Goal: Task Accomplishment & Management: Manage account settings

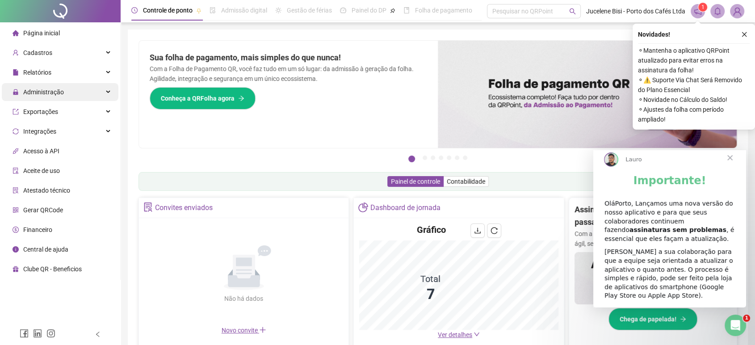
click at [44, 91] on span "Administração" at bounding box center [43, 91] width 41 height 7
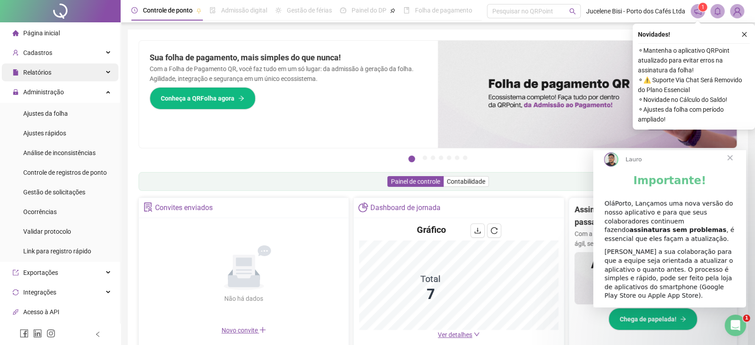
click at [44, 71] on span "Relatórios" at bounding box center [37, 72] width 28 height 7
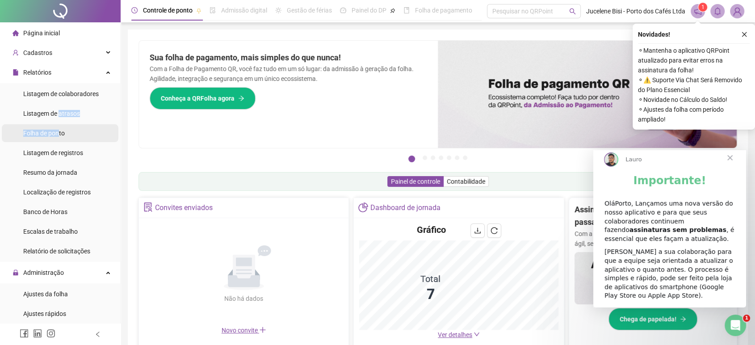
drag, startPoint x: 58, startPoint y: 111, endPoint x: 57, endPoint y: 130, distance: 19.2
click at [57, 130] on ul "Listagem de colaboradores Listagem de atrasos Folha de ponto Listagem de regist…" at bounding box center [60, 172] width 120 height 179
click at [57, 130] on span "Folha de ponto" at bounding box center [44, 132] width 42 height 7
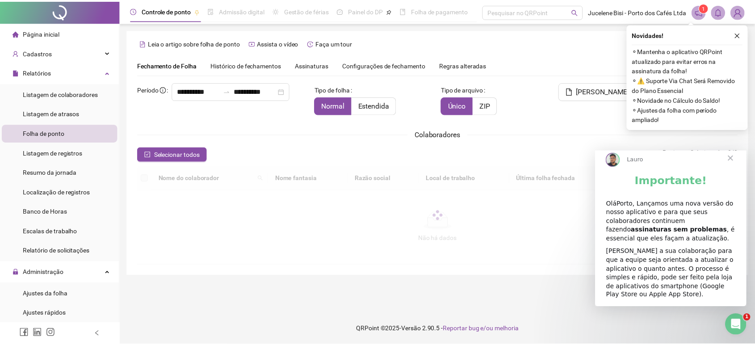
scroll to position [5, 0]
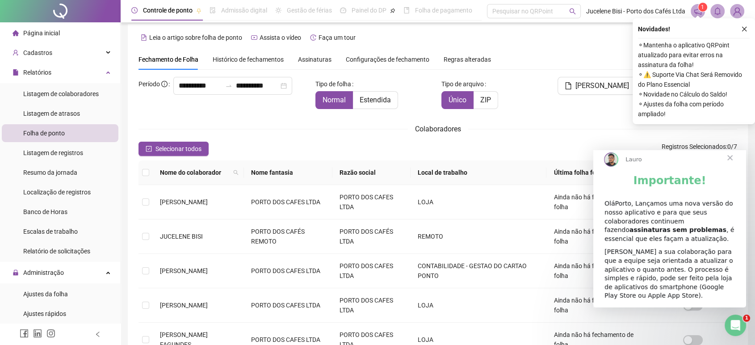
type input "**********"
click at [743, 35] on div "Novidades ! ⚬ Mantenha o aplicativo QRPoint atualizado para evitar erros na ass…" at bounding box center [693, 71] width 122 height 106
click at [733, 166] on span "Fechar" at bounding box center [730, 158] width 32 height 32
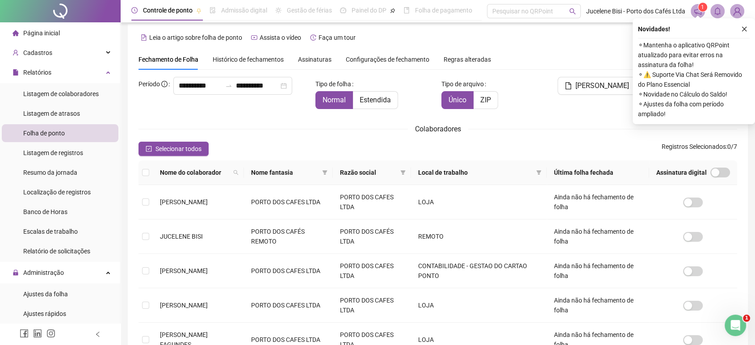
click at [737, 32] on div "Novidades !" at bounding box center [694, 29] width 112 height 11
click at [741, 32] on button "button" at bounding box center [744, 29] width 11 height 11
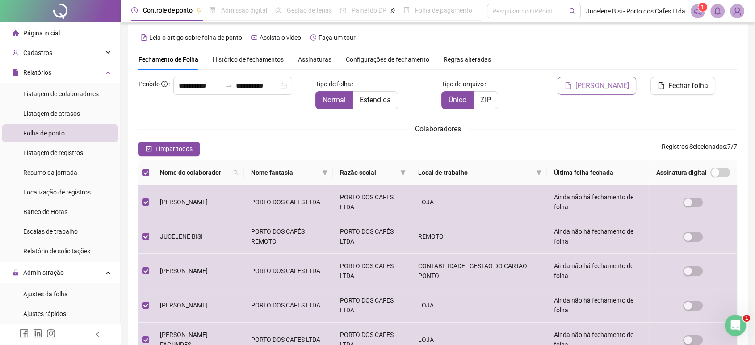
click at [618, 80] on span "[PERSON_NAME]" at bounding box center [602, 85] width 54 height 11
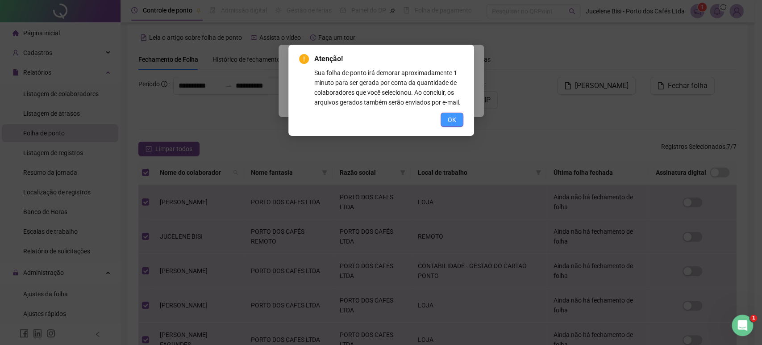
click at [446, 122] on button "OK" at bounding box center [452, 120] width 23 height 14
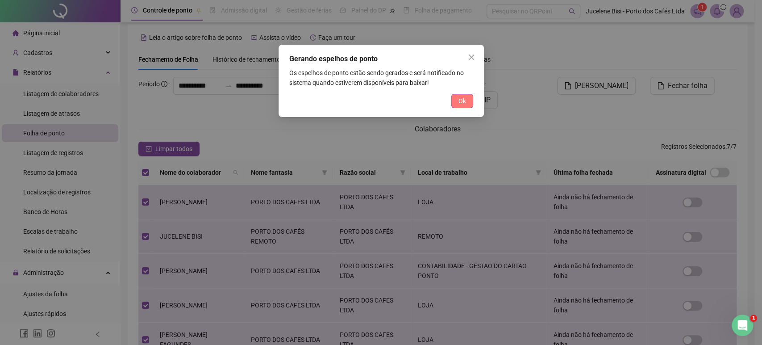
click at [459, 103] on span "Ok" at bounding box center [463, 101] width 8 height 10
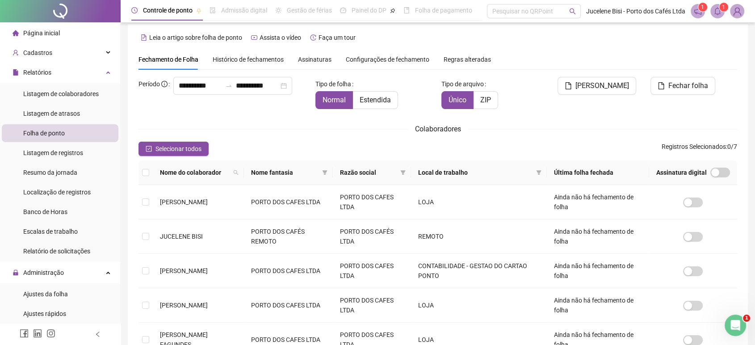
click at [714, 9] on icon "bell" at bounding box center [717, 11] width 8 height 8
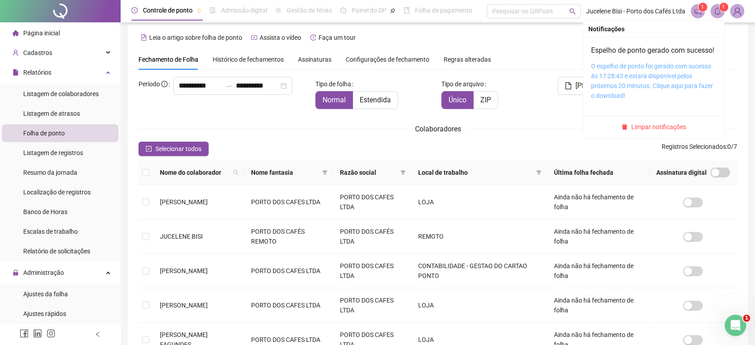
click at [660, 78] on link "O espelho de ponto foi gerado com sucesso às 17:28:43 e estará disponível pelos…" at bounding box center [652, 81] width 122 height 37
click at [714, 14] on icon "bell" at bounding box center [717, 11] width 8 height 8
click at [715, 14] on icon "bell" at bounding box center [717, 11] width 8 height 8
click at [672, 85] on link "O espelho de ponto foi gerado com sucesso às 17:28:43 e estará disponível pelos…" at bounding box center [652, 81] width 122 height 37
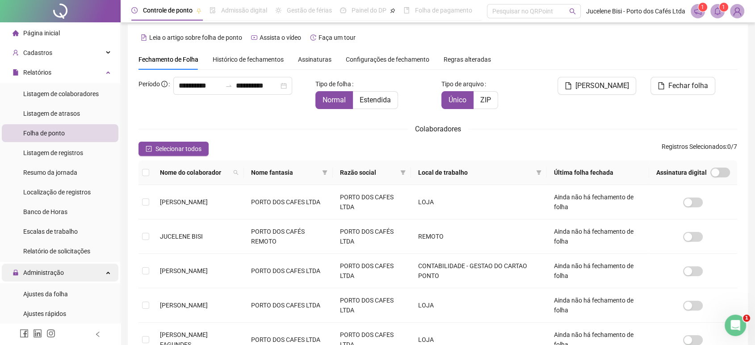
click at [54, 274] on span "Administração" at bounding box center [43, 272] width 41 height 7
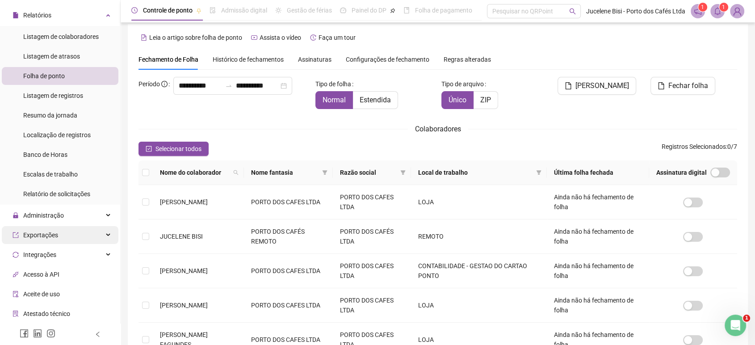
scroll to position [115, 0]
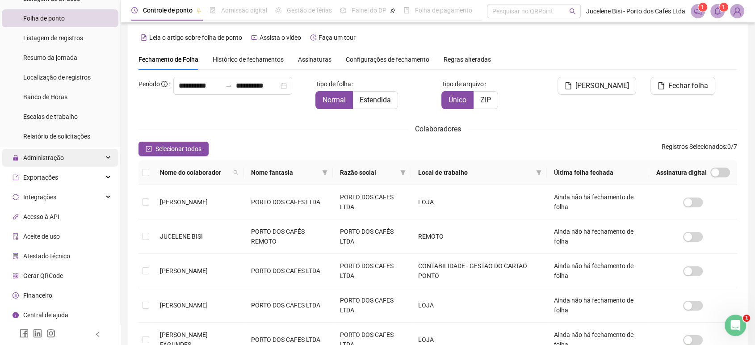
click at [52, 154] on span "Administração" at bounding box center [43, 157] width 41 height 7
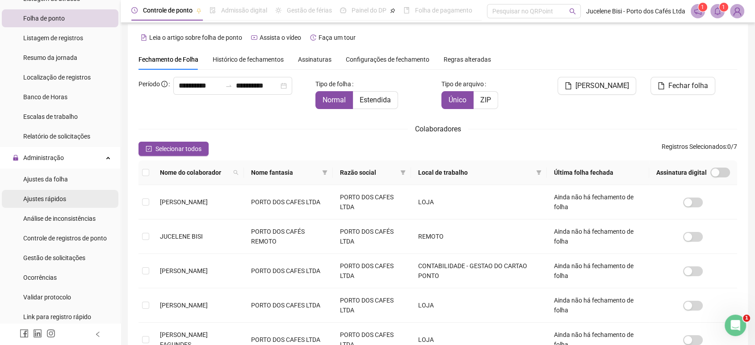
click at [57, 200] on span "Ajustes rápidos" at bounding box center [44, 198] width 43 height 7
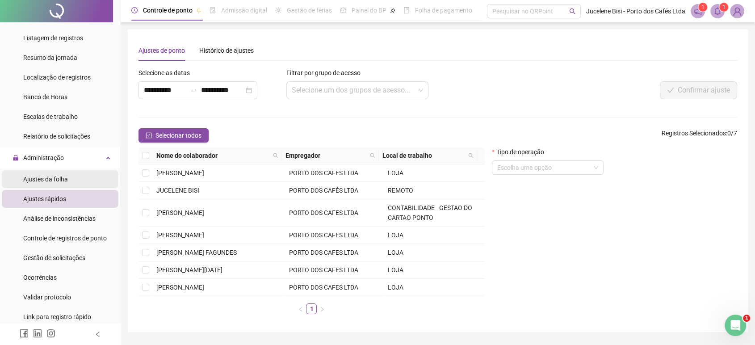
click at [68, 174] on li "Ajustes da folha" at bounding box center [60, 179] width 117 height 18
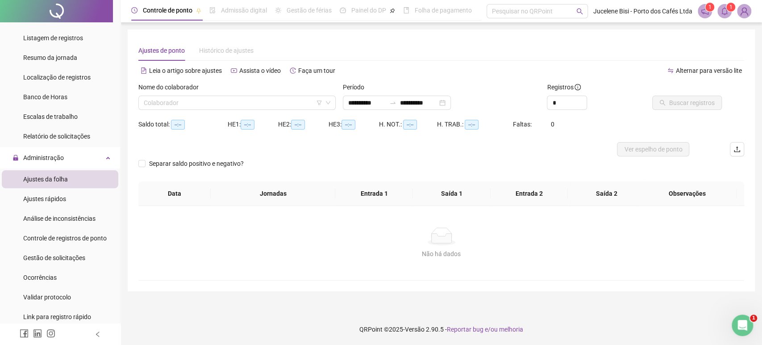
type input "**********"
click at [200, 103] on input "search" at bounding box center [233, 102] width 179 height 13
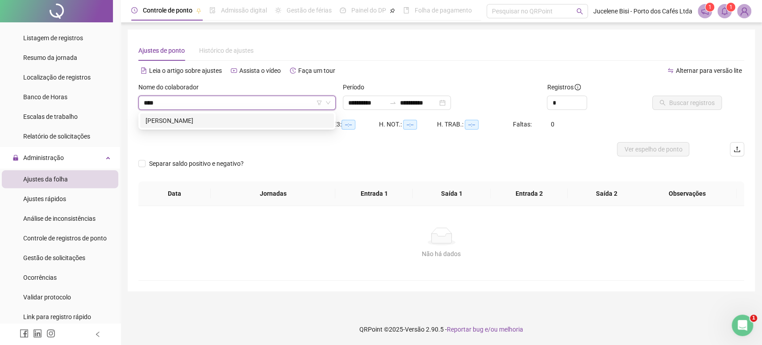
type input "*****"
click at [211, 121] on div "[PERSON_NAME]" at bounding box center [237, 121] width 183 height 10
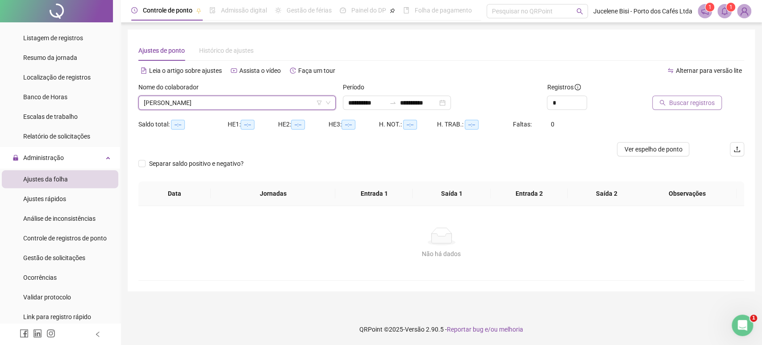
click at [686, 100] on span "Buscar registros" at bounding box center [692, 103] width 46 height 10
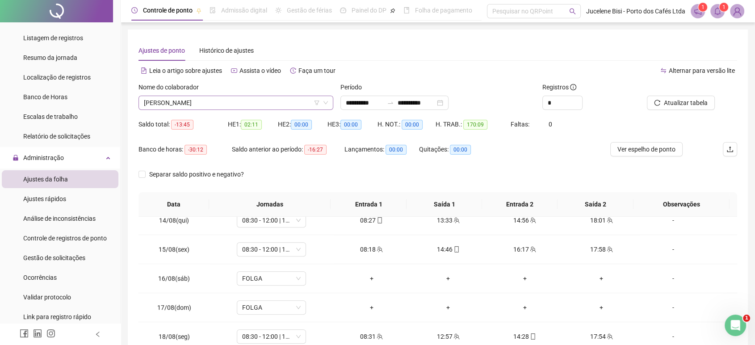
click at [250, 101] on span "[PERSON_NAME]" at bounding box center [236, 102] width 184 height 13
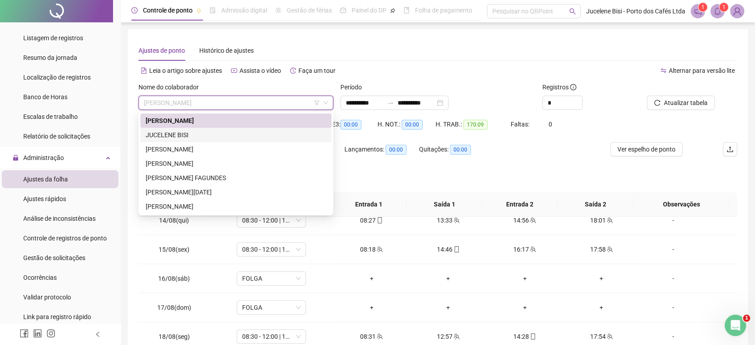
click at [262, 135] on div "JUCELENE BISI" at bounding box center [236, 135] width 180 height 10
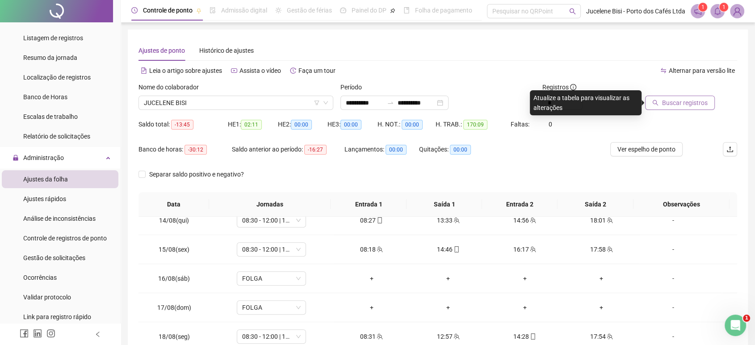
click at [668, 107] on span "Buscar registros" at bounding box center [685, 103] width 46 height 10
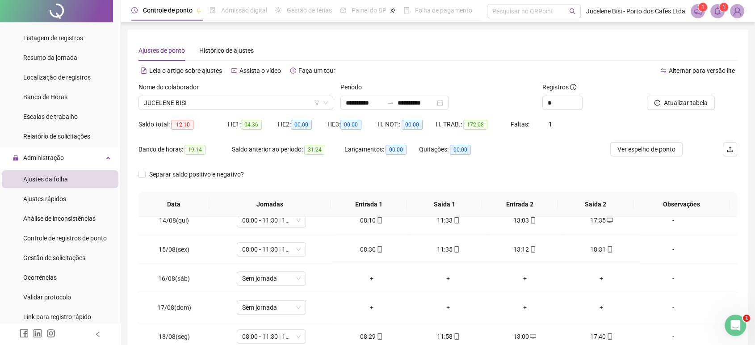
click at [233, 94] on div "Nome do colaborador" at bounding box center [235, 88] width 195 height 13
click at [237, 100] on span "JUCELENE BISI" at bounding box center [236, 102] width 184 height 13
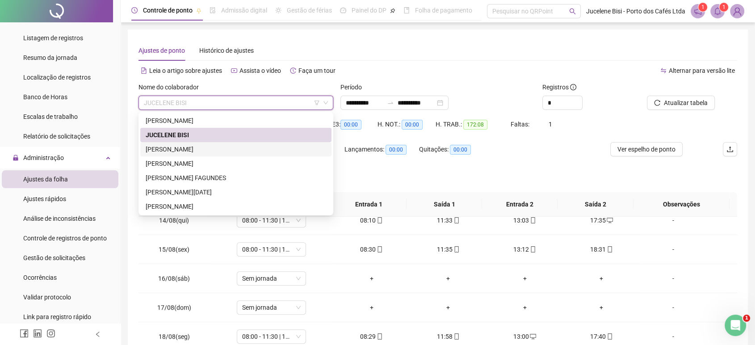
drag, startPoint x: 229, startPoint y: 142, endPoint x: 232, endPoint y: 154, distance: 12.9
click at [232, 154] on div "[PERSON_NAME]" at bounding box center [235, 149] width 191 height 14
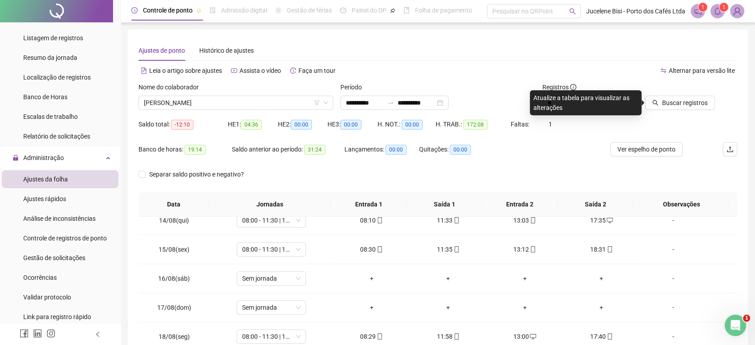
click at [233, 156] on div "Saldo anterior ao período: 31:24" at bounding box center [288, 154] width 112 height 25
click at [219, 110] on div "Nome do colaborador [PERSON_NAME]" at bounding box center [236, 99] width 202 height 35
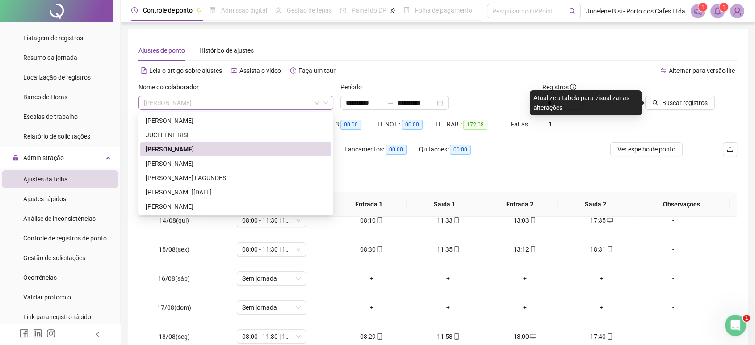
click at [215, 103] on span "[PERSON_NAME]" at bounding box center [236, 102] width 184 height 13
click at [233, 165] on div "[PERSON_NAME]" at bounding box center [236, 164] width 180 height 10
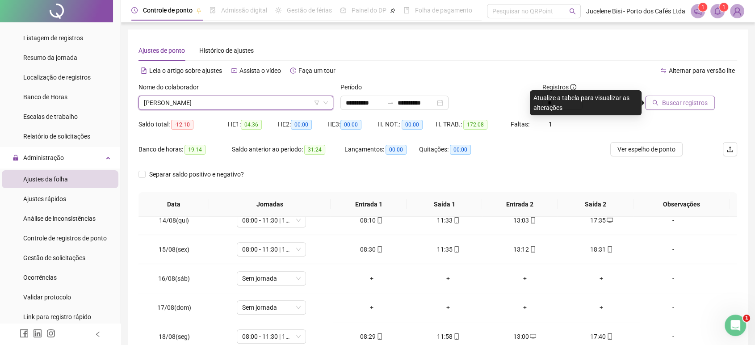
click at [667, 103] on span "Buscar registros" at bounding box center [685, 103] width 46 height 10
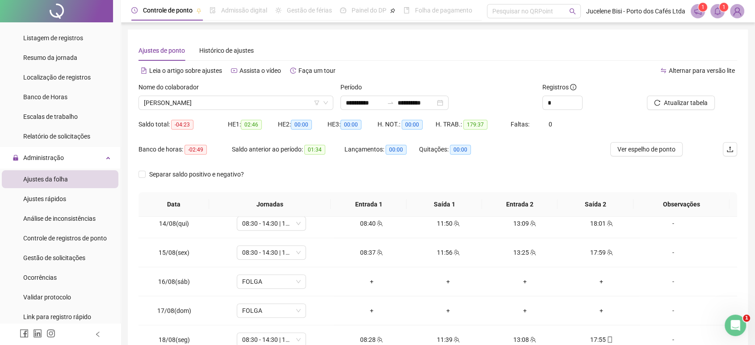
scroll to position [707, 0]
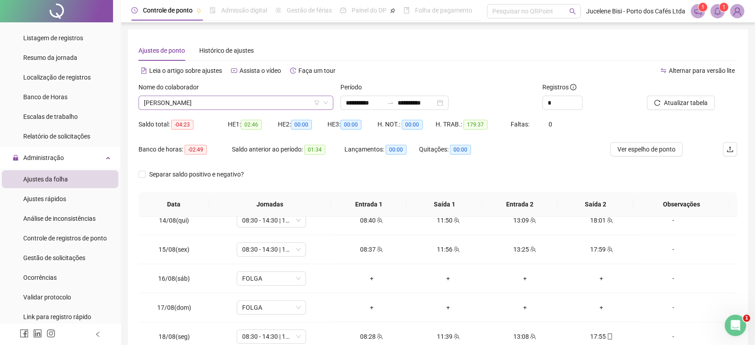
click at [324, 101] on icon "down" at bounding box center [325, 102] width 4 height 3
click at [324, 106] on span "[PERSON_NAME]" at bounding box center [236, 102] width 184 height 13
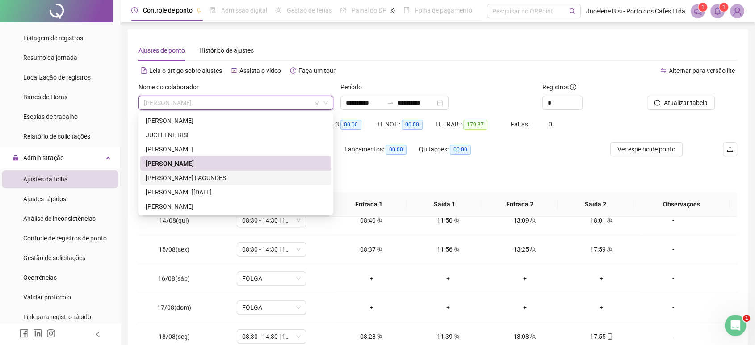
click at [251, 176] on div "[PERSON_NAME] FAGUNDES" at bounding box center [236, 178] width 180 height 10
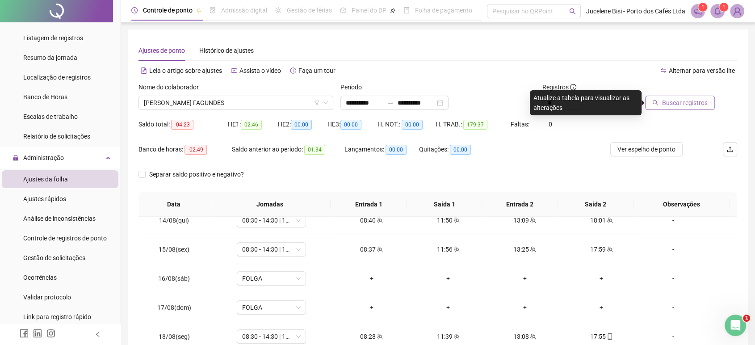
click at [673, 106] on span "Buscar registros" at bounding box center [685, 103] width 46 height 10
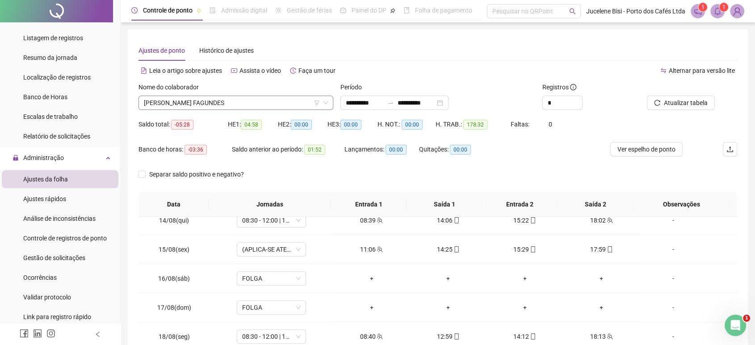
click at [311, 101] on span "[PERSON_NAME] FAGUNDES" at bounding box center [236, 102] width 184 height 13
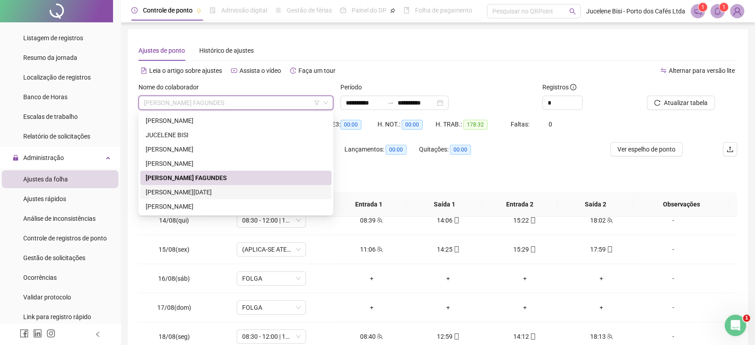
click at [247, 187] on div "[PERSON_NAME][DATE]" at bounding box center [236, 192] width 180 height 10
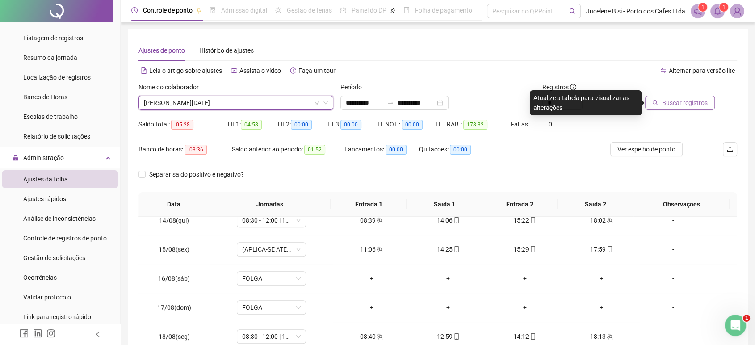
click at [669, 108] on button "Buscar registros" at bounding box center [680, 103] width 70 height 14
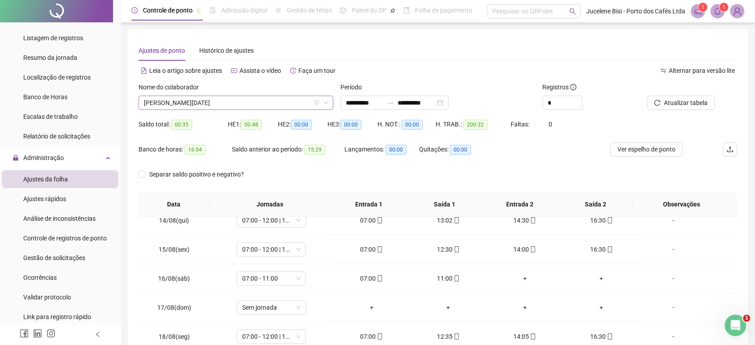
click at [306, 104] on span "[PERSON_NAME][DATE]" at bounding box center [236, 102] width 184 height 13
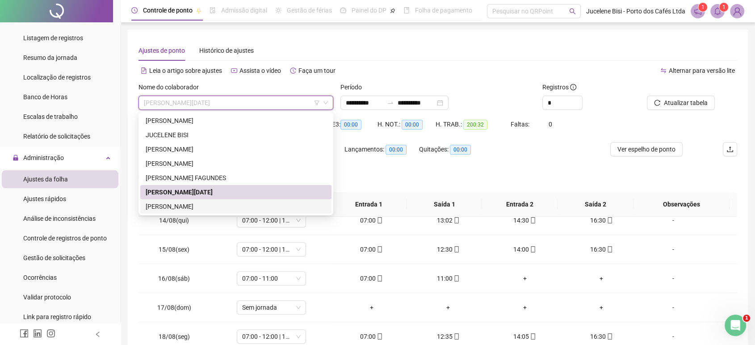
click at [262, 203] on div "[PERSON_NAME]" at bounding box center [236, 206] width 180 height 10
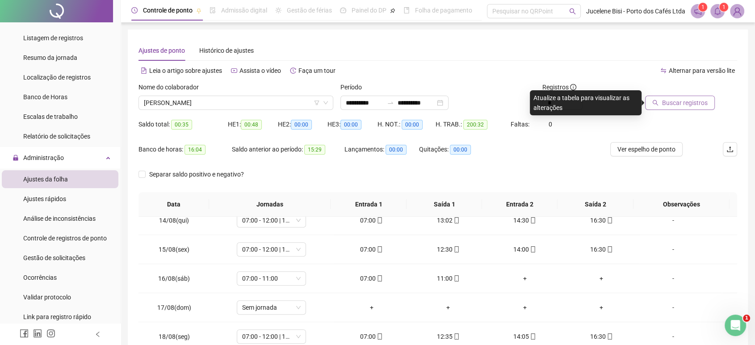
click at [665, 109] on button "Buscar registros" at bounding box center [680, 103] width 70 height 14
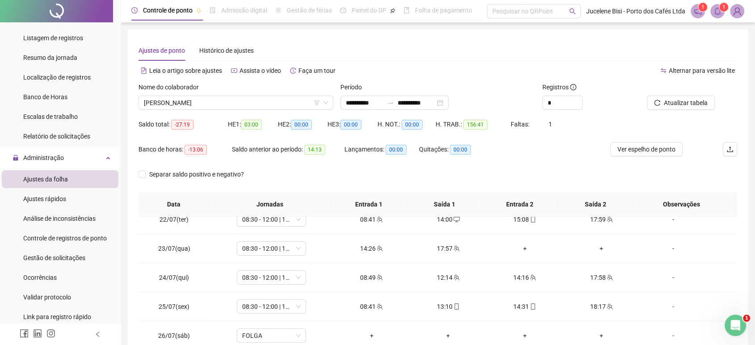
scroll to position [0, 0]
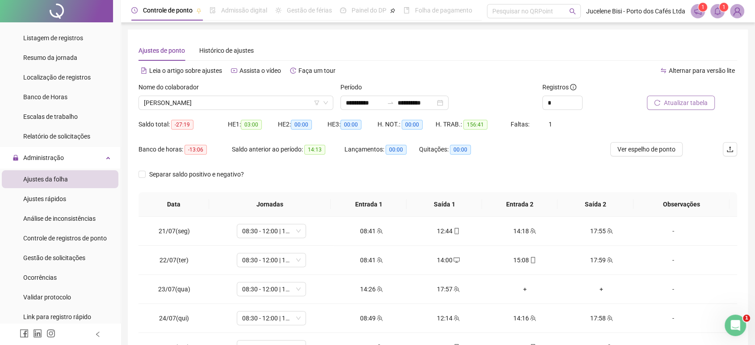
click at [667, 101] on span "Atualizar tabela" at bounding box center [686, 103] width 44 height 10
